Goal: Task Accomplishment & Management: Complete application form

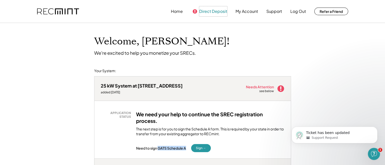
click at [218, 11] on button "Direct Deposit" at bounding box center [213, 11] width 28 height 10
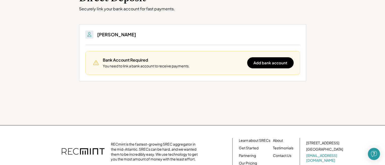
scroll to position [51, 0]
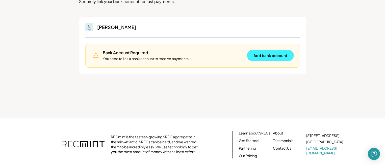
click at [255, 57] on button "Add bank account" at bounding box center [270, 55] width 46 height 11
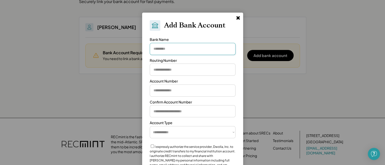
click at [171, 52] on input "input" at bounding box center [193, 49] width 86 height 12
type input "**********"
click at [163, 71] on input "input" at bounding box center [193, 70] width 86 height 12
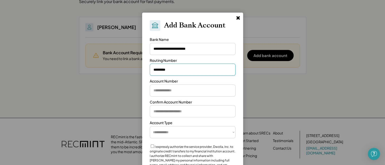
type input "*********"
click at [160, 92] on input "input" at bounding box center [193, 91] width 86 height 12
click at [171, 90] on input "input" at bounding box center [193, 91] width 86 height 12
type input "**********"
click at [166, 109] on input "input" at bounding box center [193, 111] width 86 height 12
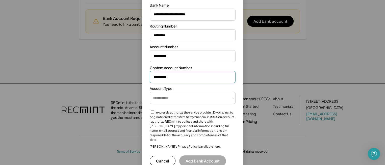
scroll to position [89, 0]
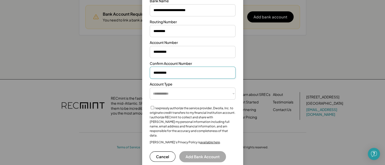
type input "**********"
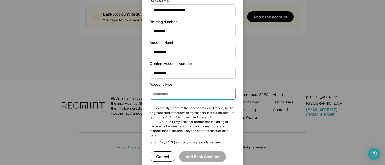
click at [171, 94] on select "**********" at bounding box center [193, 94] width 86 height 12
select select "**********"
click at [150, 88] on select "**********" at bounding box center [193, 94] width 86 height 12
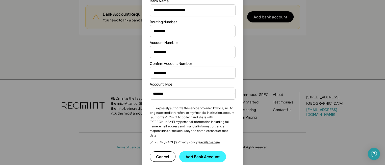
click at [207, 153] on button "Add Bank Account" at bounding box center [202, 156] width 47 height 11
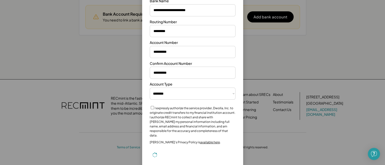
scroll to position [88, 0]
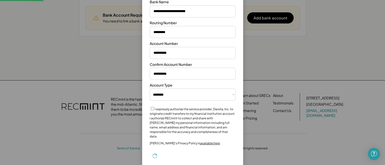
select select "**********"
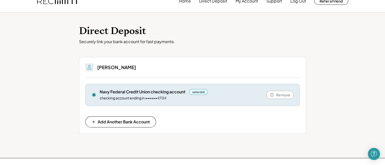
scroll to position [0, 0]
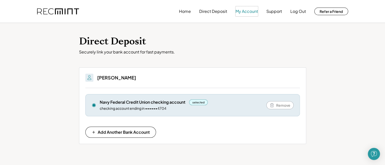
click at [240, 13] on button "My Account" at bounding box center [247, 11] width 22 height 10
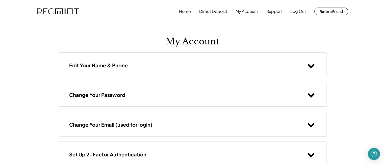
click at [308, 65] on use at bounding box center [311, 66] width 7 height 4
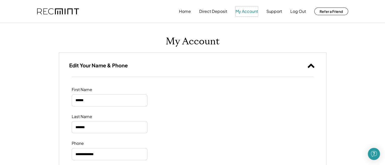
click at [245, 10] on button "My Account" at bounding box center [247, 11] width 22 height 10
click at [269, 12] on button "Support" at bounding box center [274, 11] width 16 height 10
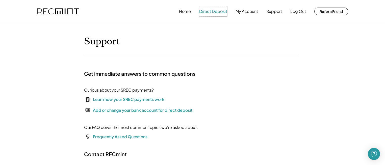
click at [210, 9] on button "Direct Deposit" at bounding box center [213, 11] width 28 height 10
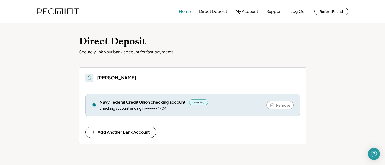
click at [189, 13] on button "Home" at bounding box center [185, 11] width 12 height 10
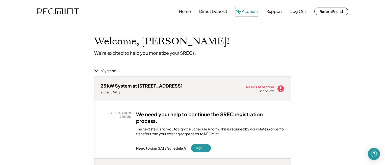
click at [243, 11] on button "My Account" at bounding box center [247, 11] width 22 height 10
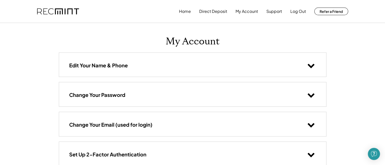
click at [310, 65] on icon at bounding box center [311, 66] width 8 height 8
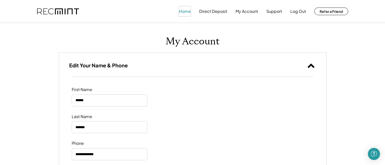
click at [184, 15] on button "Home" at bounding box center [185, 11] width 12 height 10
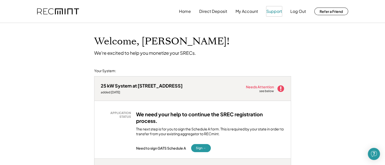
click at [277, 13] on button "Support" at bounding box center [274, 11] width 16 height 10
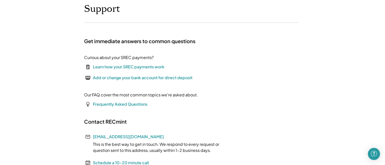
scroll to position [25, 0]
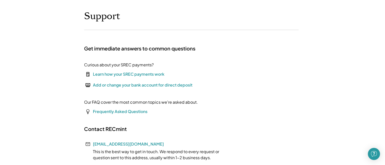
click at [133, 74] on div "Learn how your SREC payments work" at bounding box center [128, 74] width 71 height 6
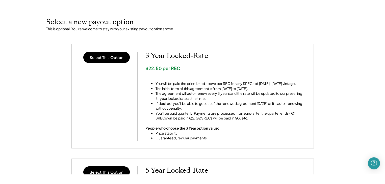
scroll to position [202, 0]
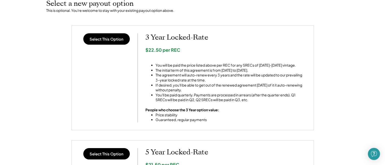
drag, startPoint x: 378, startPoint y: 164, endPoint x: 362, endPoint y: 160, distance: 16.4
click at [369, 164] on div "< Return Home SREC Payout Options 25kW solar system at 1223 Spruce Ln, Chesapea…" at bounding box center [192, 112] width 385 height 576
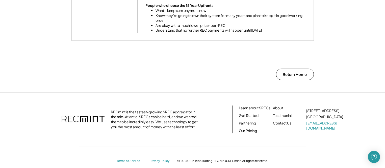
scroll to position [517, 0]
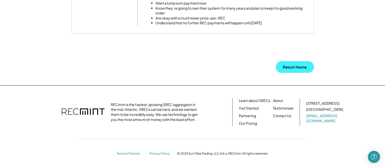
click at [300, 65] on button "Return Home" at bounding box center [295, 66] width 38 height 11
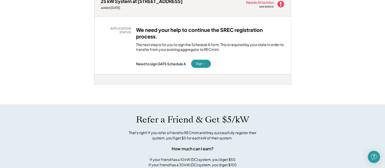
scroll to position [76, 0]
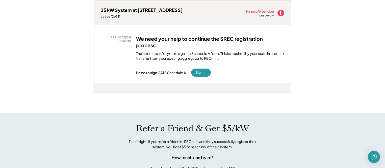
click at [155, 38] on h3 "We need your help to continue the SREC registration process." at bounding box center [210, 41] width 149 height 13
click at [127, 37] on div "APPLICATION STATUS" at bounding box center [117, 39] width 28 height 8
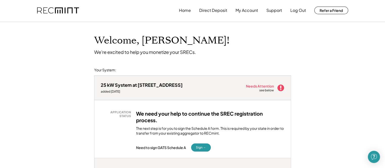
scroll to position [0, 0]
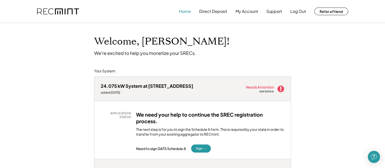
click at [189, 12] on button "Home" at bounding box center [185, 11] width 12 height 10
click at [186, 12] on button "Home" at bounding box center [185, 11] width 12 height 10
click at [186, 11] on button "Home" at bounding box center [185, 11] width 12 height 10
click at [188, 12] on button "Home" at bounding box center [185, 11] width 12 height 10
click at [296, 13] on button "Log Out" at bounding box center [298, 11] width 16 height 10
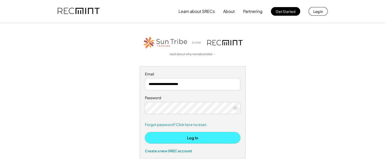
click at [199, 143] on button "Log In" at bounding box center [192, 137] width 95 height 11
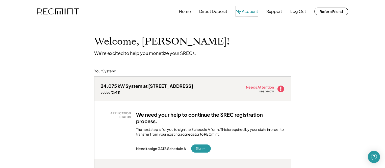
click at [244, 12] on button "My Account" at bounding box center [247, 11] width 22 height 10
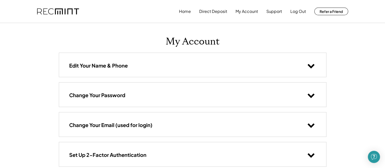
click at [308, 66] on icon at bounding box center [311, 66] width 8 height 8
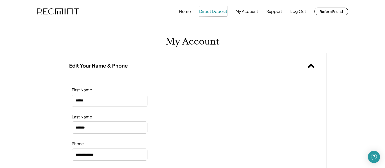
click at [206, 12] on button "Direct Deposit" at bounding box center [213, 11] width 28 height 10
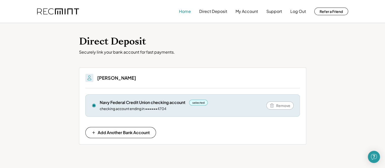
click at [187, 13] on button "Home" at bounding box center [185, 11] width 12 height 10
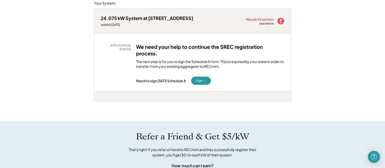
scroll to position [76, 0]
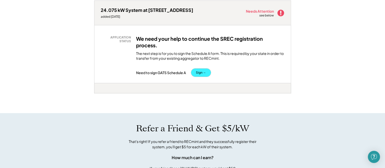
click at [194, 75] on button "Sign →" at bounding box center [201, 72] width 20 height 8
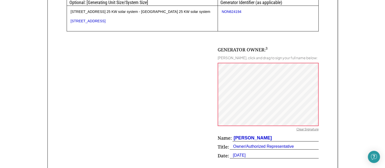
scroll to position [303, 0]
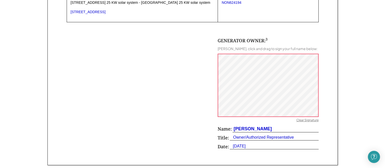
click at [249, 50] on div "[PERSON_NAME], click and drag to sign your full name below:" at bounding box center [268, 48] width 100 height 5
click at [237, 49] on div "Julius McCloud Sr., click and drag to sign your full name below:" at bounding box center [268, 48] width 100 height 5
click at [255, 94] on div "GENERATOR OWNER: 3 Julius McCloud Sr., click and drag to sign your full name be…" at bounding box center [268, 94] width 101 height 115
click at [248, 131] on div "Julius McCloud Sr." at bounding box center [252, 129] width 39 height 6
click at [263, 83] on div "GENERATOR OWNER: 3 Julius McCloud Sr., click and drag to sign your full name be…" at bounding box center [268, 94] width 101 height 115
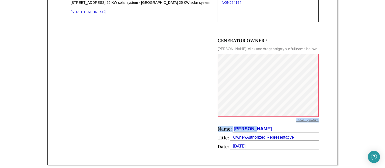
click at [310, 123] on div "Clear Signature" at bounding box center [308, 120] width 22 height 5
drag, startPoint x: 274, startPoint y: 133, endPoint x: 233, endPoint y: 134, distance: 40.9
click at [233, 132] on div "Julius McCloud Sr." at bounding box center [252, 129] width 39 height 6
copy div "Julius McCloud Sr."
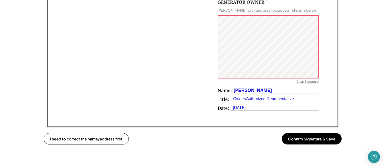
scroll to position [354, 0]
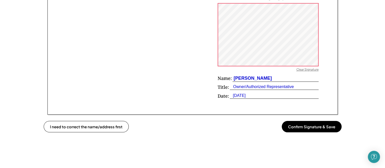
click at [310, 132] on button "Confirm Signature & Save" at bounding box center [312, 126] width 60 height 11
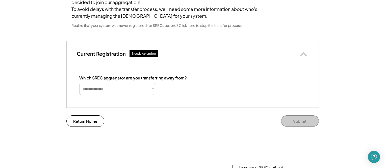
scroll to position [76, 0]
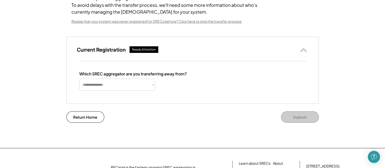
click at [150, 91] on select "**********" at bounding box center [117, 85] width 76 height 12
select select "**********"
click at [79, 85] on select "**********" at bounding box center [117, 85] width 76 height 12
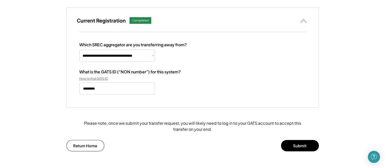
scroll to position [126, 0]
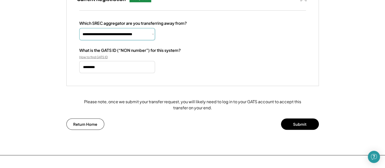
click at [154, 40] on select "**********" at bounding box center [117, 34] width 76 height 12
click at [287, 130] on button "Submit" at bounding box center [300, 123] width 38 height 11
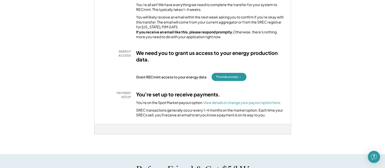
scroll to position [126, 0]
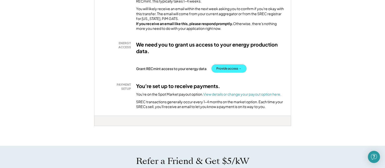
click at [225, 72] on button "Provide access →" at bounding box center [229, 68] width 35 height 8
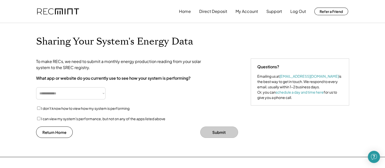
click at [101, 93] on select "**********" at bounding box center [70, 93] width 69 height 12
select select "**********"
click at [36, 87] on select "**********" at bounding box center [70, 93] width 69 height 12
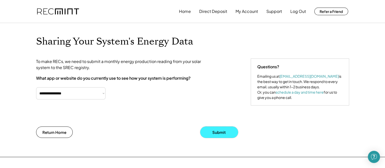
click at [210, 135] on button "Submit" at bounding box center [219, 131] width 38 height 11
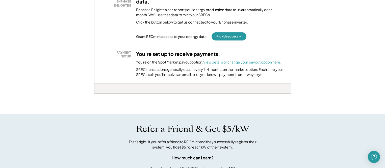
scroll to position [177, 0]
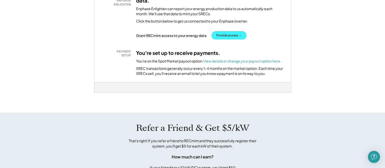
click at [225, 39] on button "Provide access →" at bounding box center [229, 35] width 35 height 8
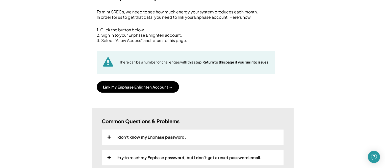
scroll to position [51, 0]
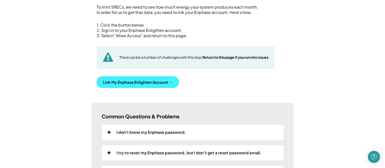
click at [140, 81] on button "Link My Enphase Enlighten Account →" at bounding box center [138, 81] width 82 height 11
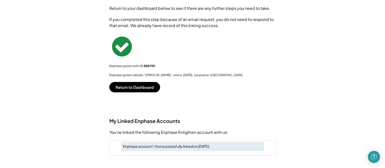
scroll to position [101, 0]
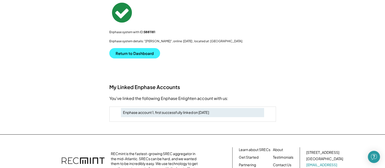
click at [130, 52] on button "Return to Dashboard" at bounding box center [134, 53] width 51 height 10
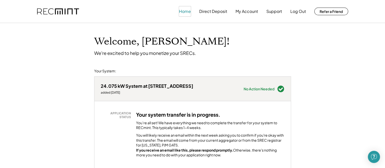
click at [185, 12] on button "Home" at bounding box center [185, 11] width 12 height 10
click at [299, 12] on button "Log Out" at bounding box center [298, 11] width 16 height 10
